Goal: Check status: Check status

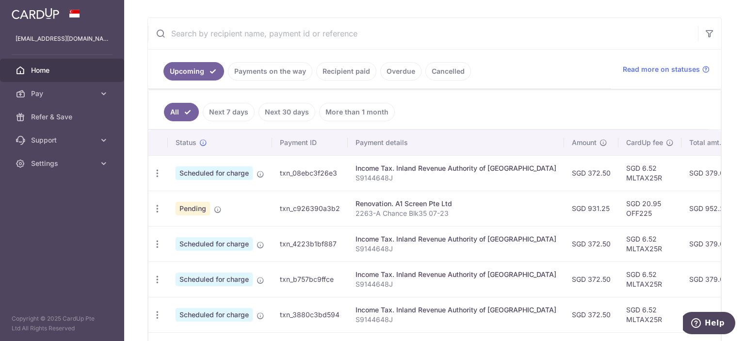
scroll to position [169, 0]
click at [284, 69] on link "Payments on the way" at bounding box center [270, 72] width 84 height 18
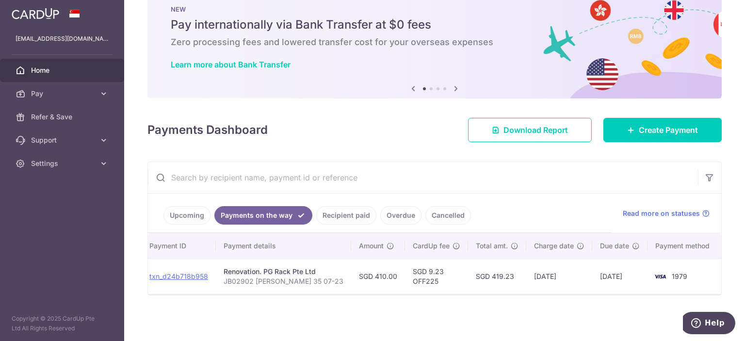
scroll to position [0, 0]
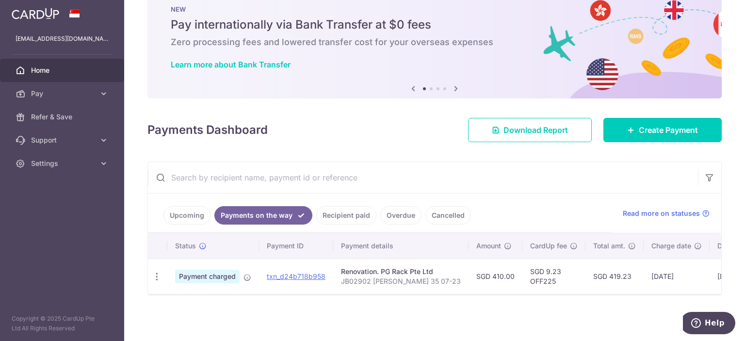
click at [186, 208] on link "Upcoming" at bounding box center [186, 215] width 47 height 18
